Goal: Task Accomplishment & Management: Use online tool/utility

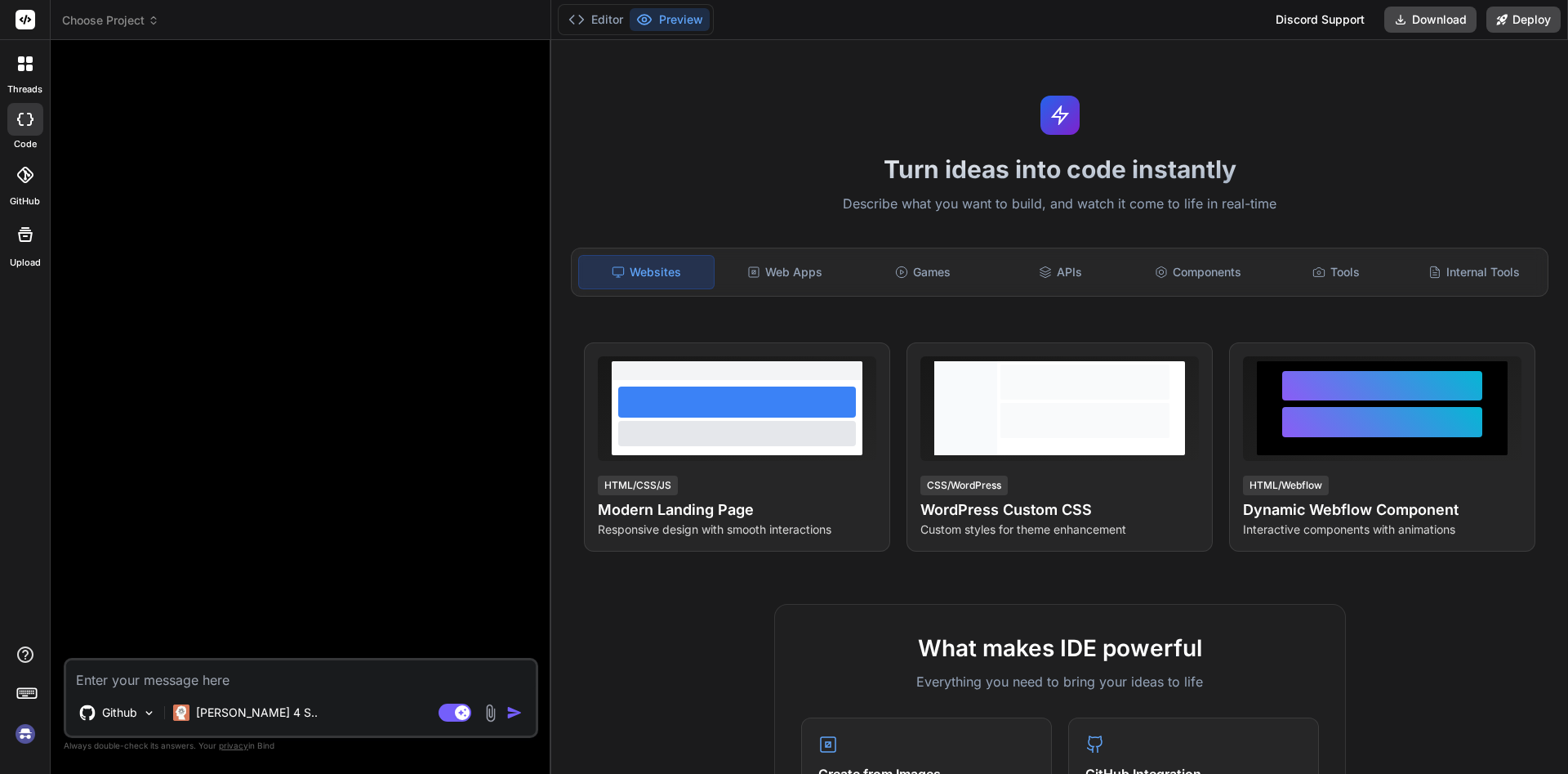
click at [24, 76] on div at bounding box center [25, 64] width 35 height 35
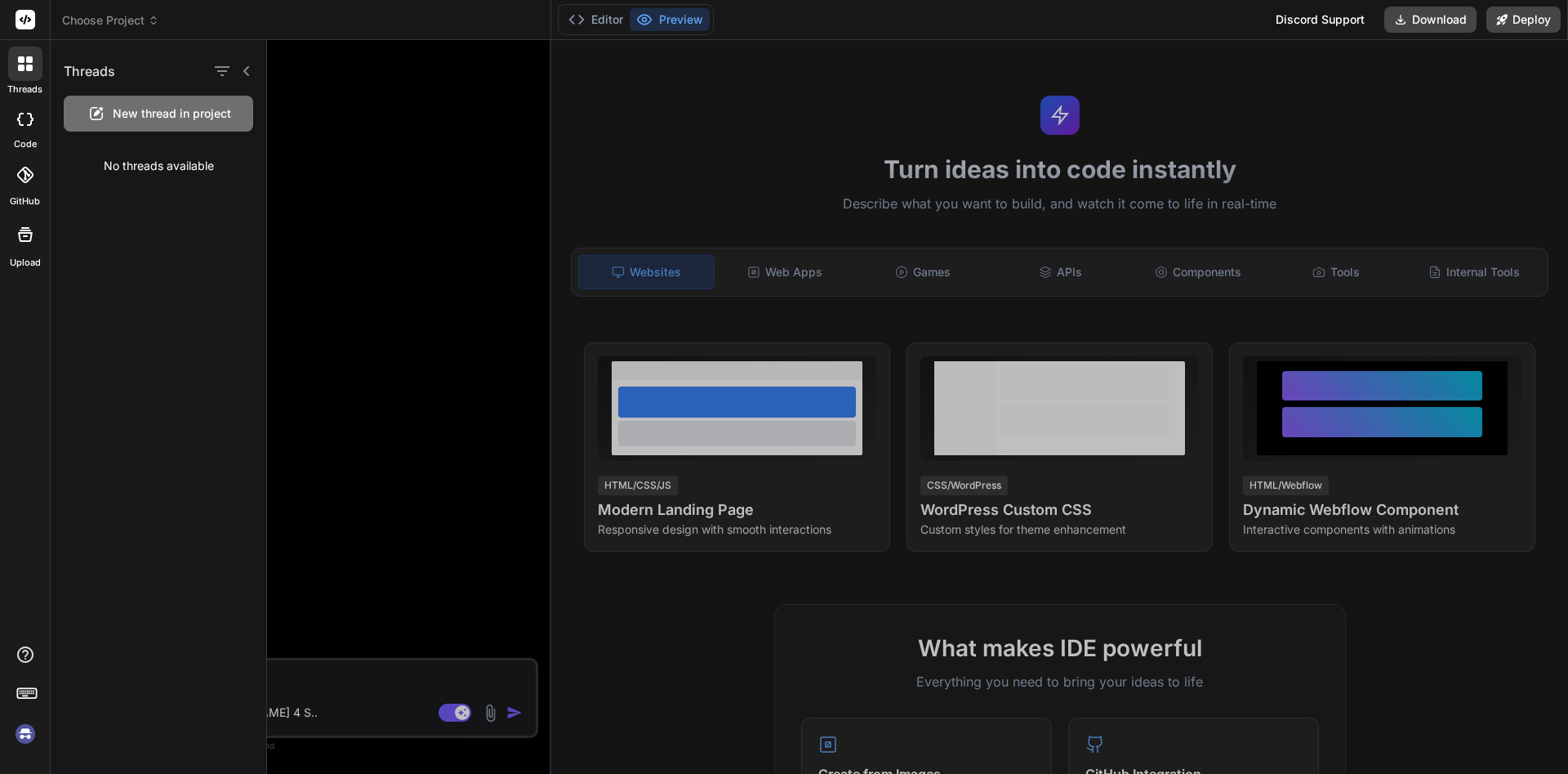
click at [29, 117] on icon at bounding box center [25, 119] width 16 height 13
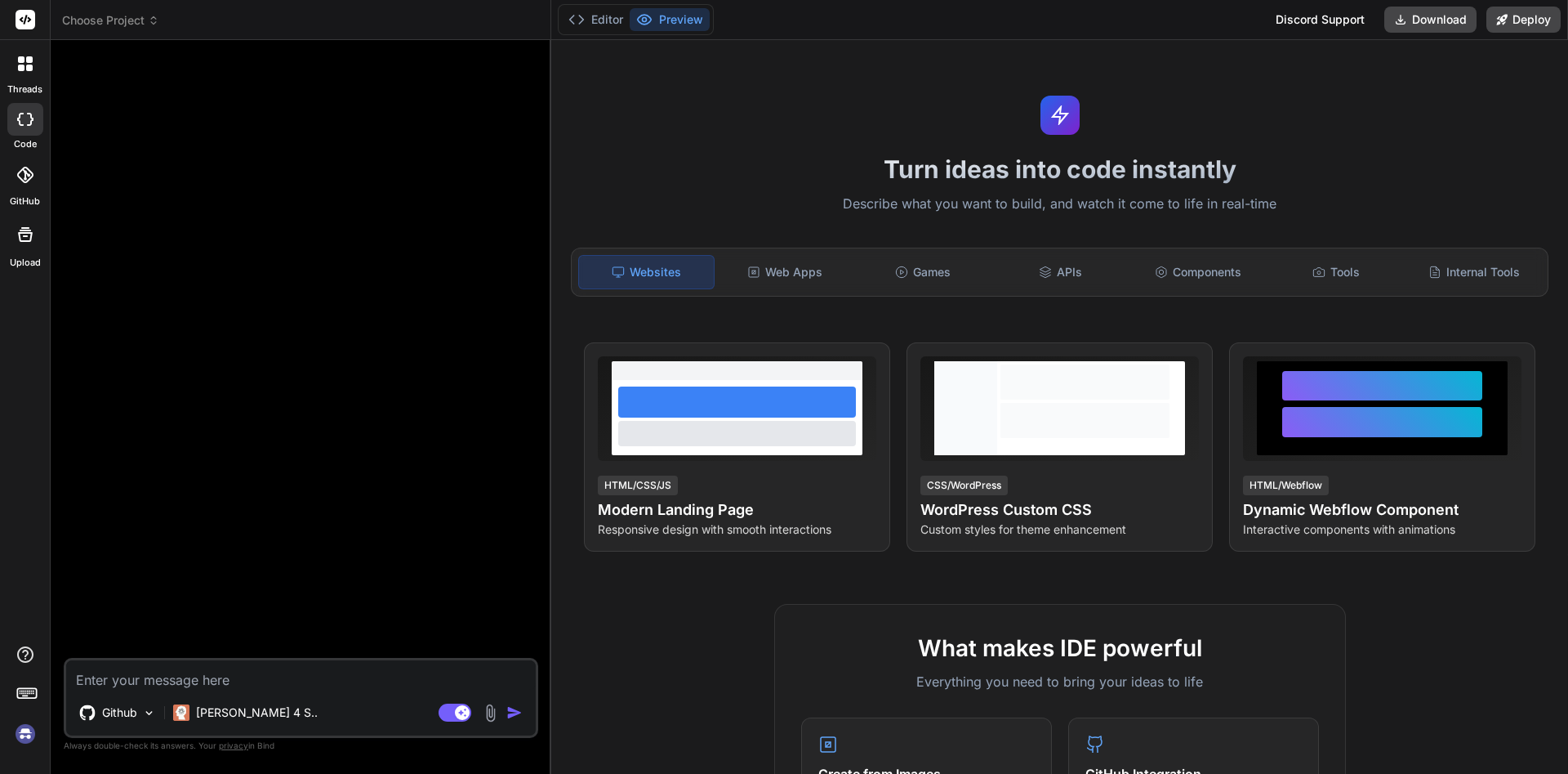
click at [35, 257] on label "Upload" at bounding box center [25, 262] width 31 height 14
click at [19, 65] on icon at bounding box center [21, 67] width 6 height 6
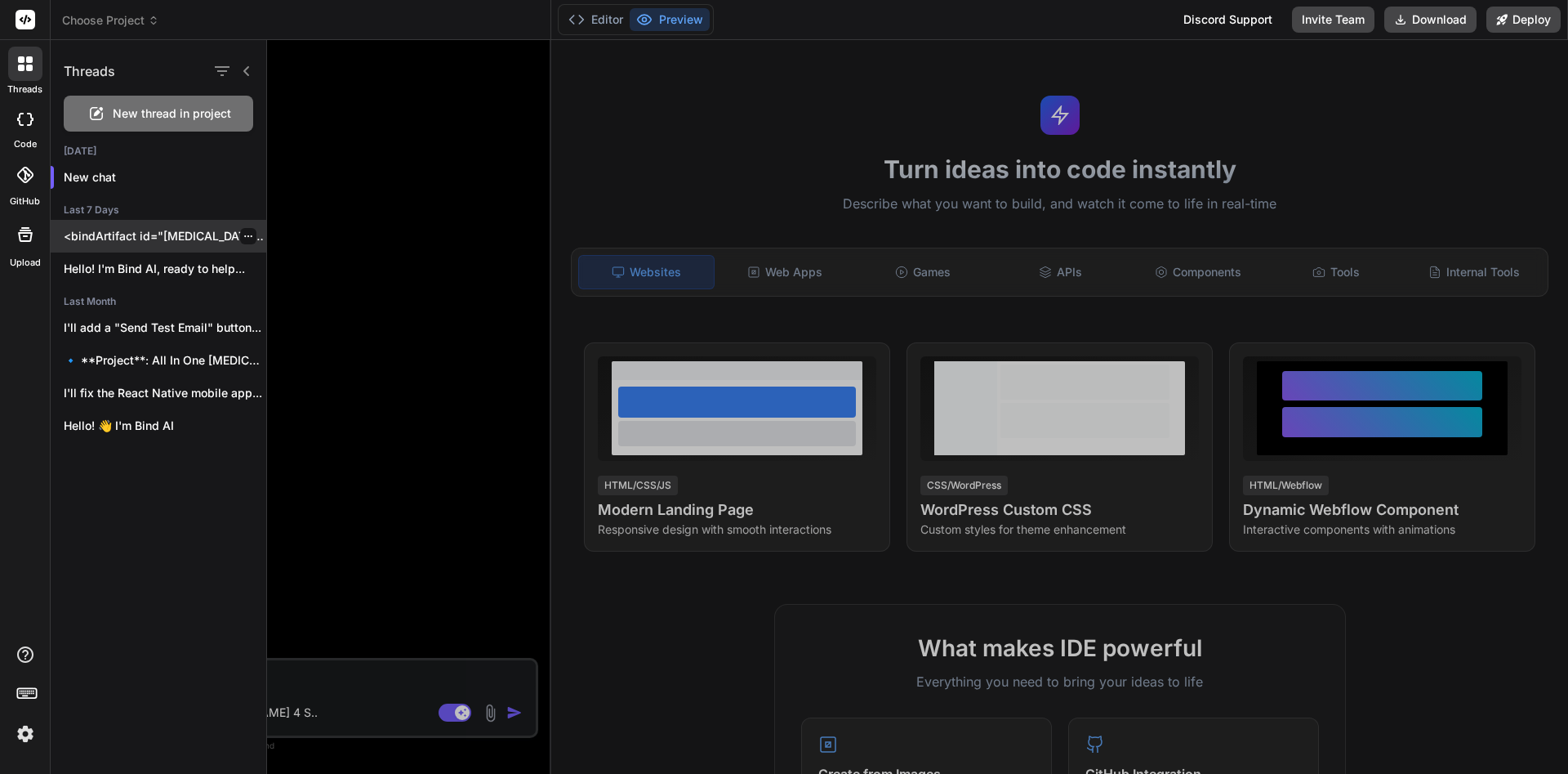
click at [190, 248] on div "<bindArtifact id="drug-testing-platform" title="On-Demand Drug Testing Platform…" at bounding box center [158, 236] width 215 height 33
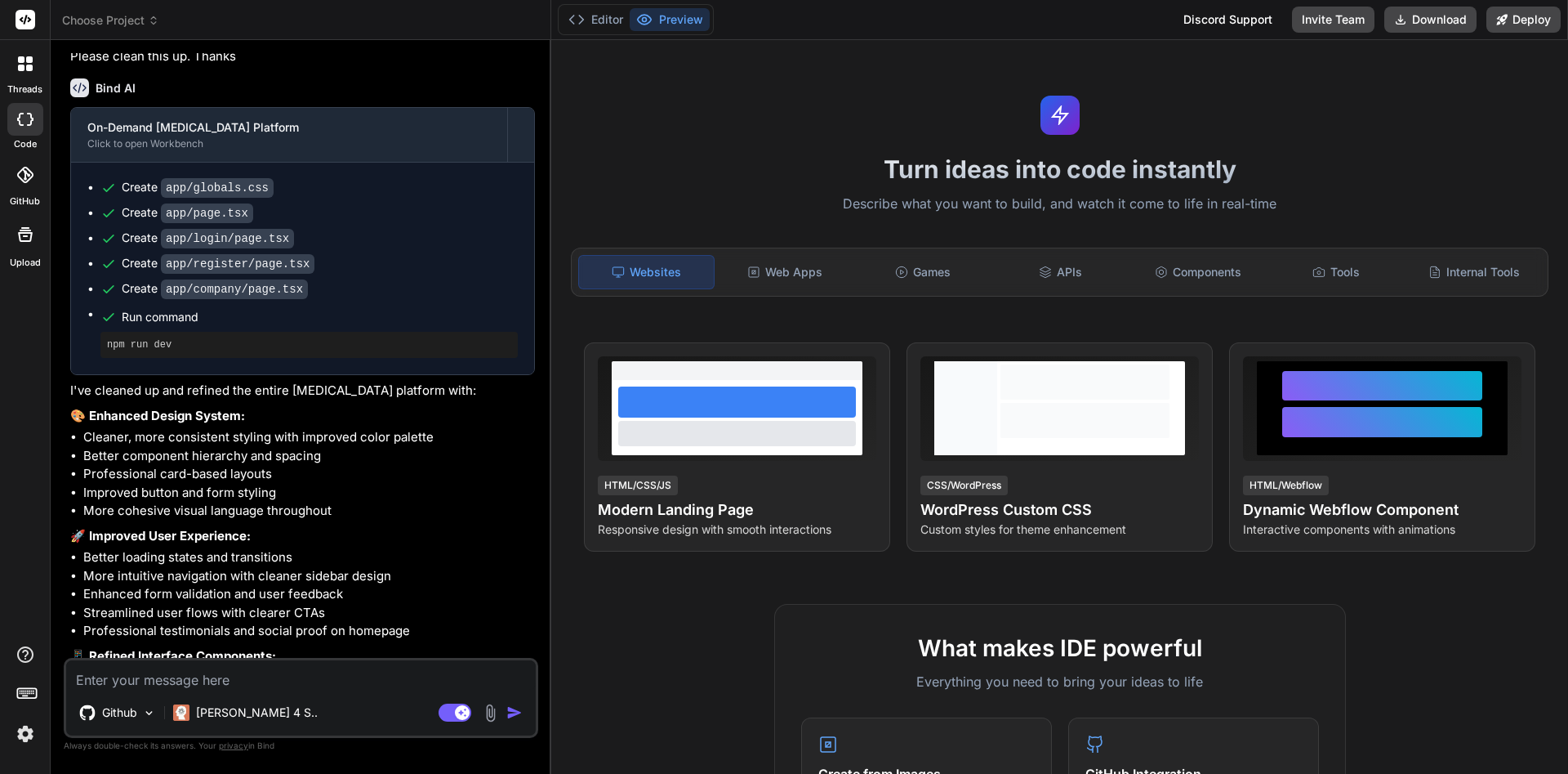
scroll to position [3281, 0]
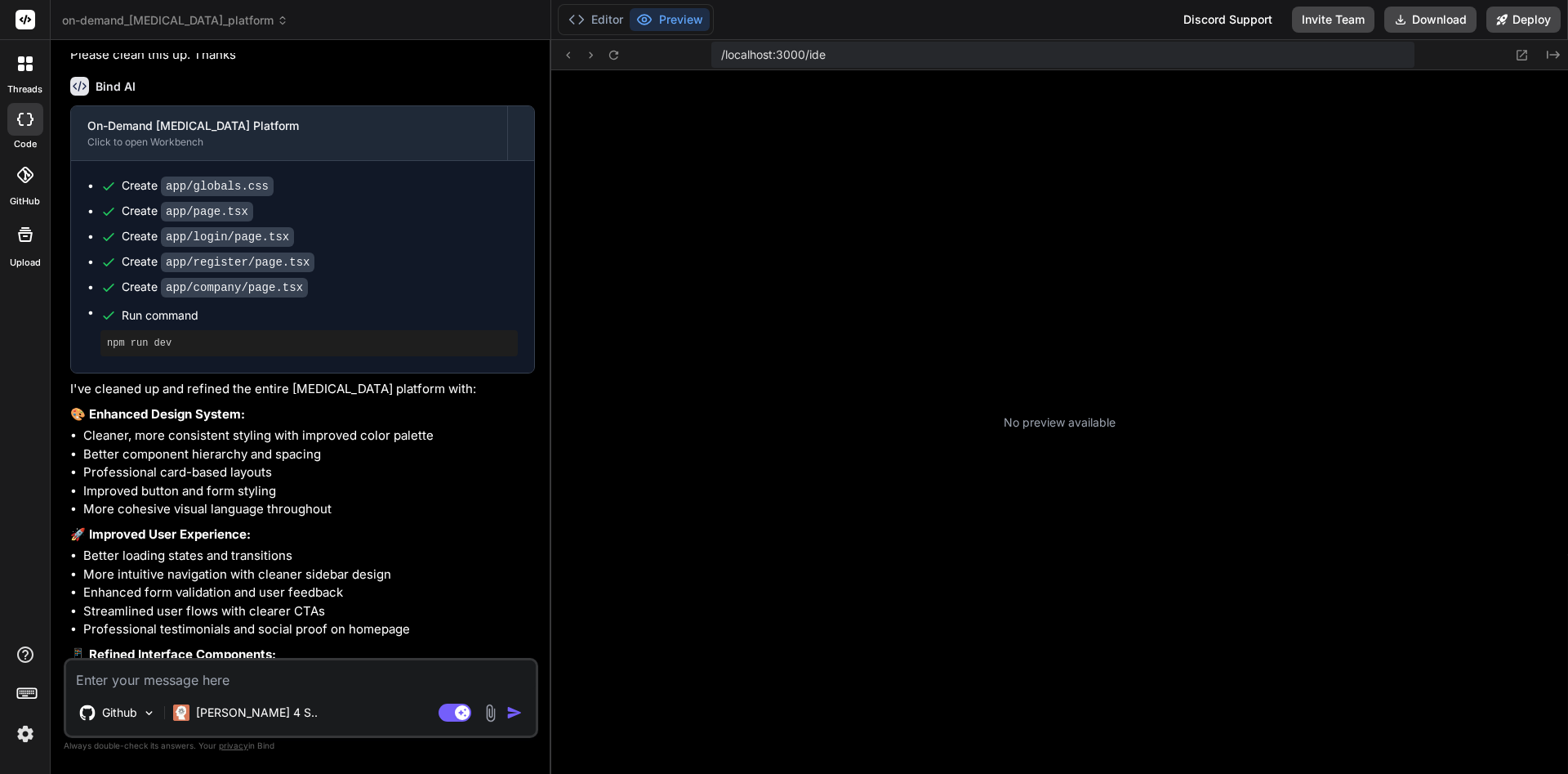
type textarea "x"
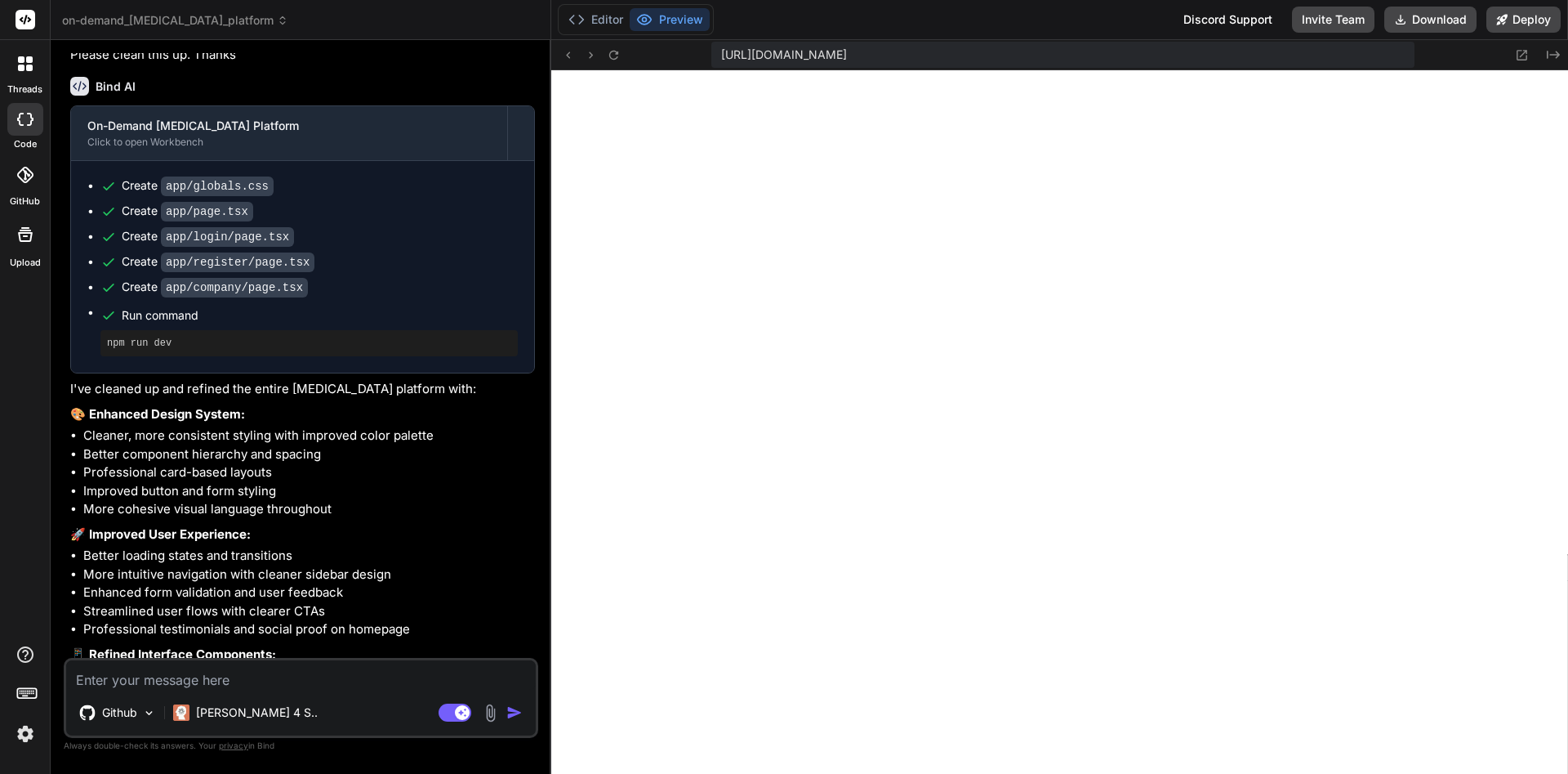
scroll to position [481, 0]
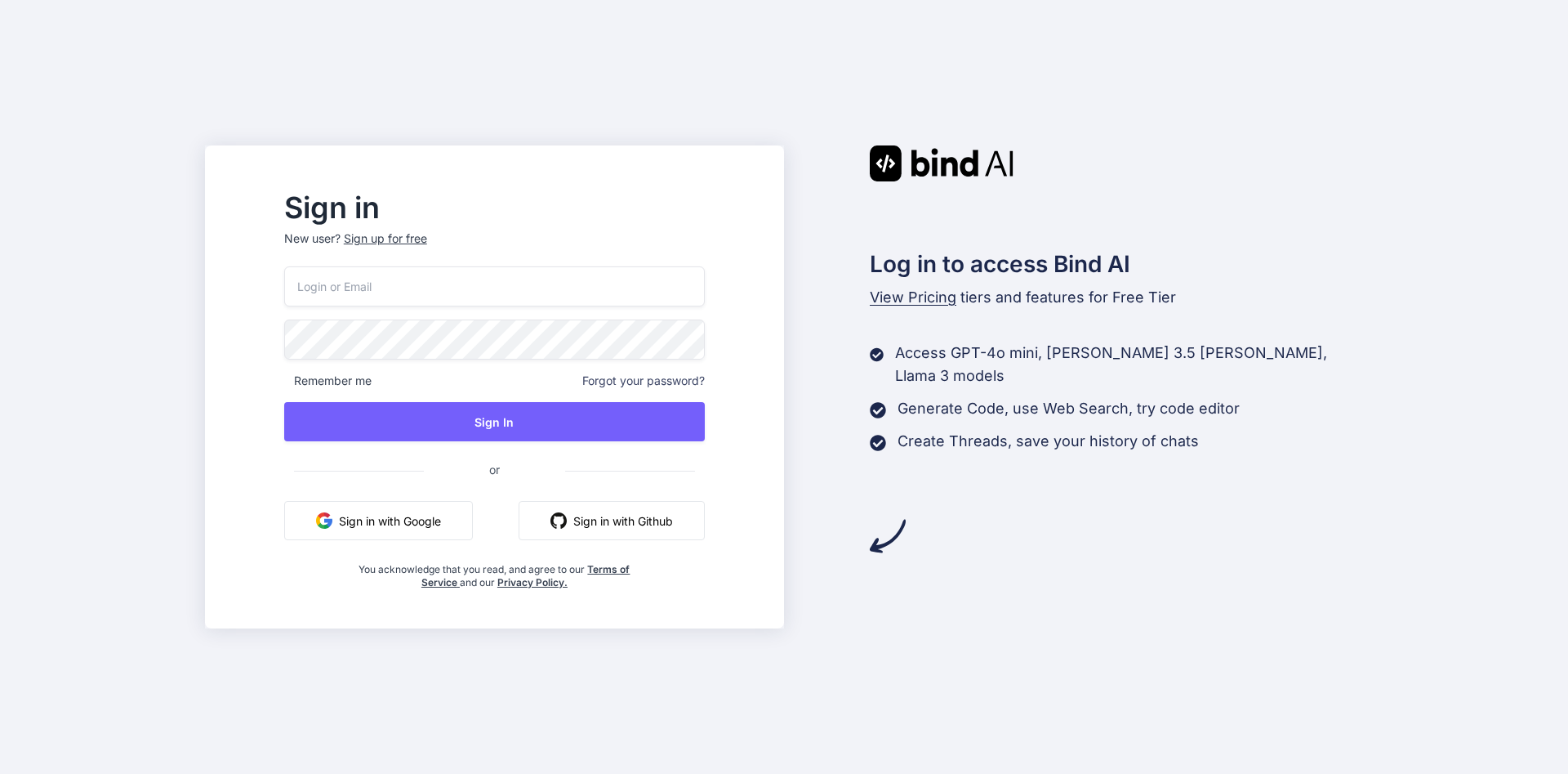
click at [409, 312] on div "Remember me Forgot your password? Sign In or Sign in with Google Sign in with G…" at bounding box center [494, 427] width 421 height 323
click at [421, 287] on input "email" at bounding box center [494, 286] width 421 height 40
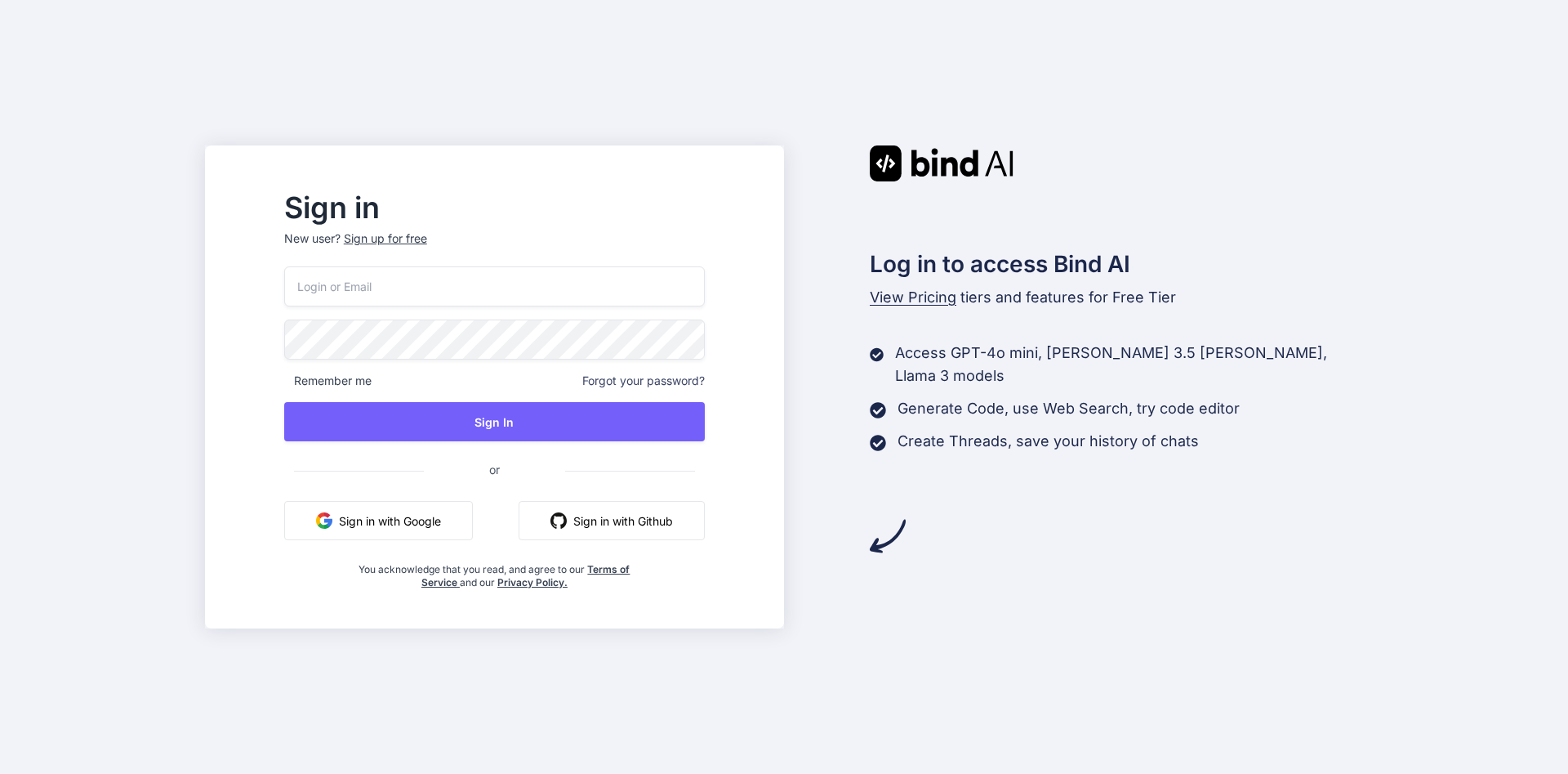
click at [421, 287] on input "email" at bounding box center [494, 286] width 421 height 40
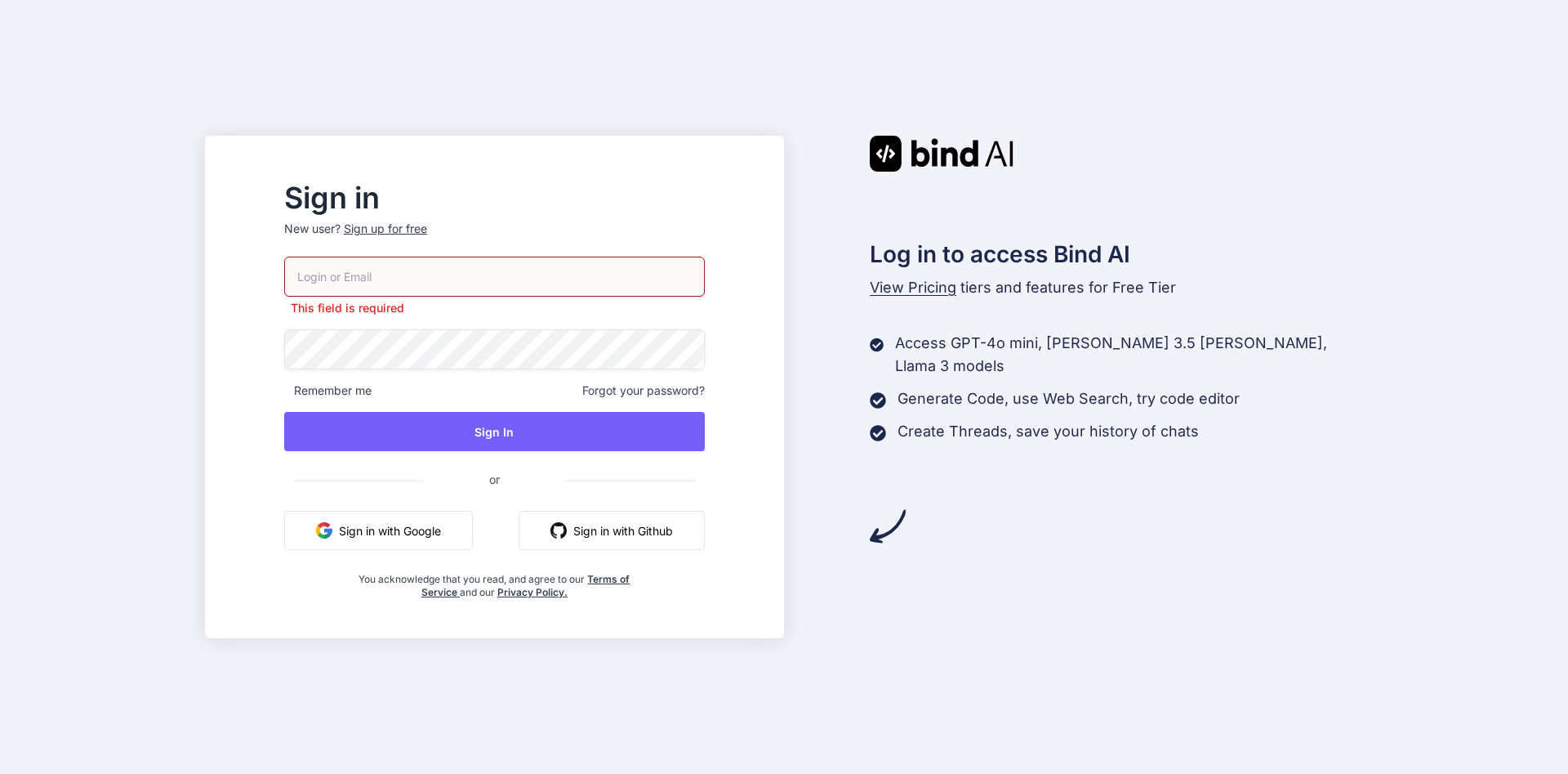
click at [473, 528] on button "Sign in with Google" at bounding box center [379, 530] width 189 height 39
click at [421, 531] on button "Sign in with Google" at bounding box center [379, 530] width 189 height 39
click at [688, 273] on input "email" at bounding box center [494, 276] width 421 height 40
click at [450, 533] on button "Sign in with Google" at bounding box center [379, 530] width 189 height 39
